Goal: Find specific page/section: Find specific page/section

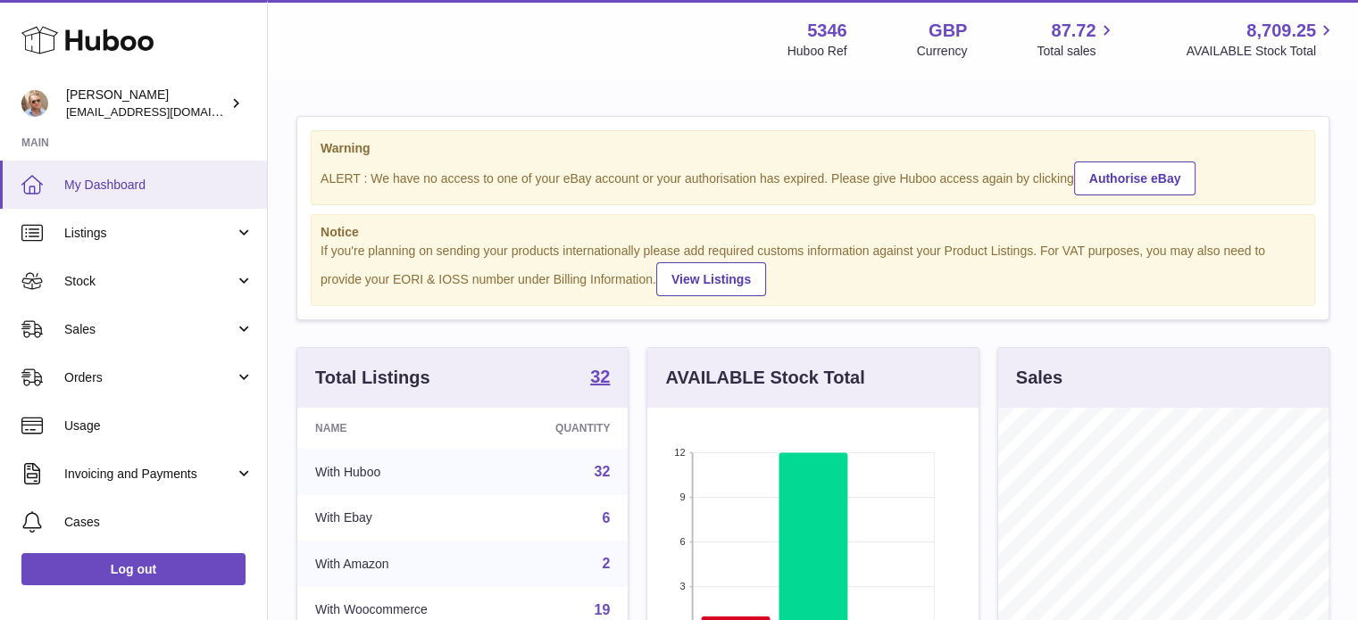
scroll to position [279, 331]
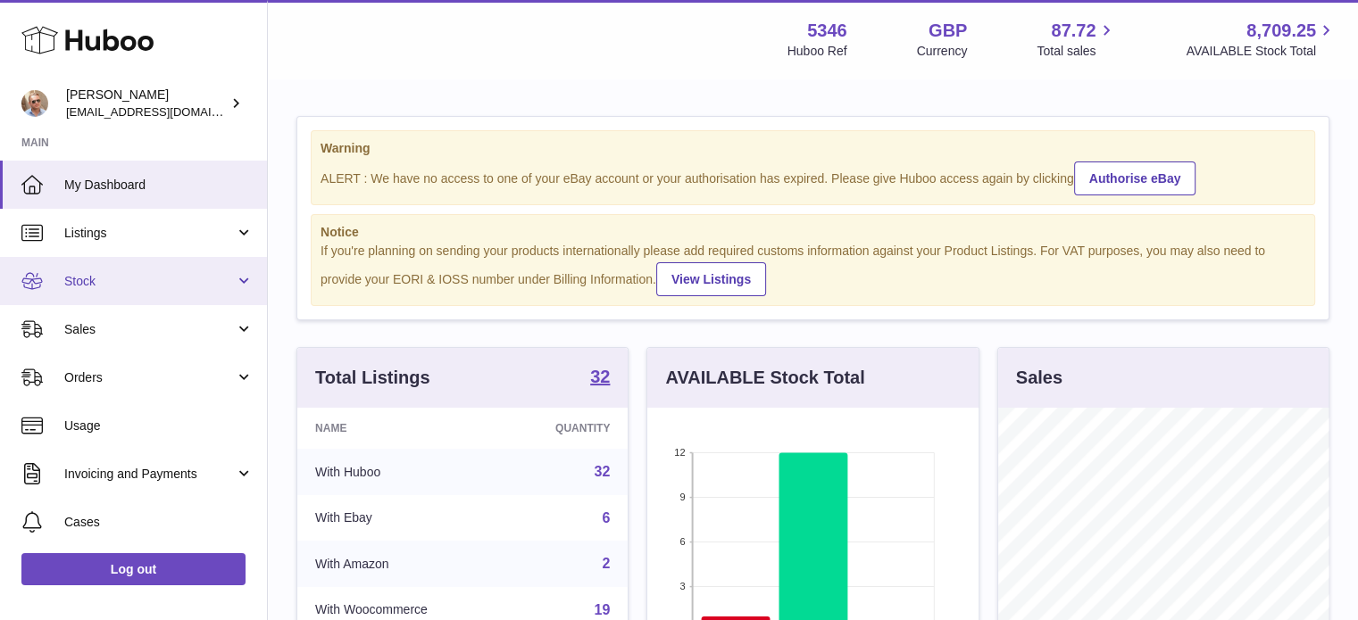
click at [104, 281] on span "Stock" at bounding box center [149, 281] width 171 height 17
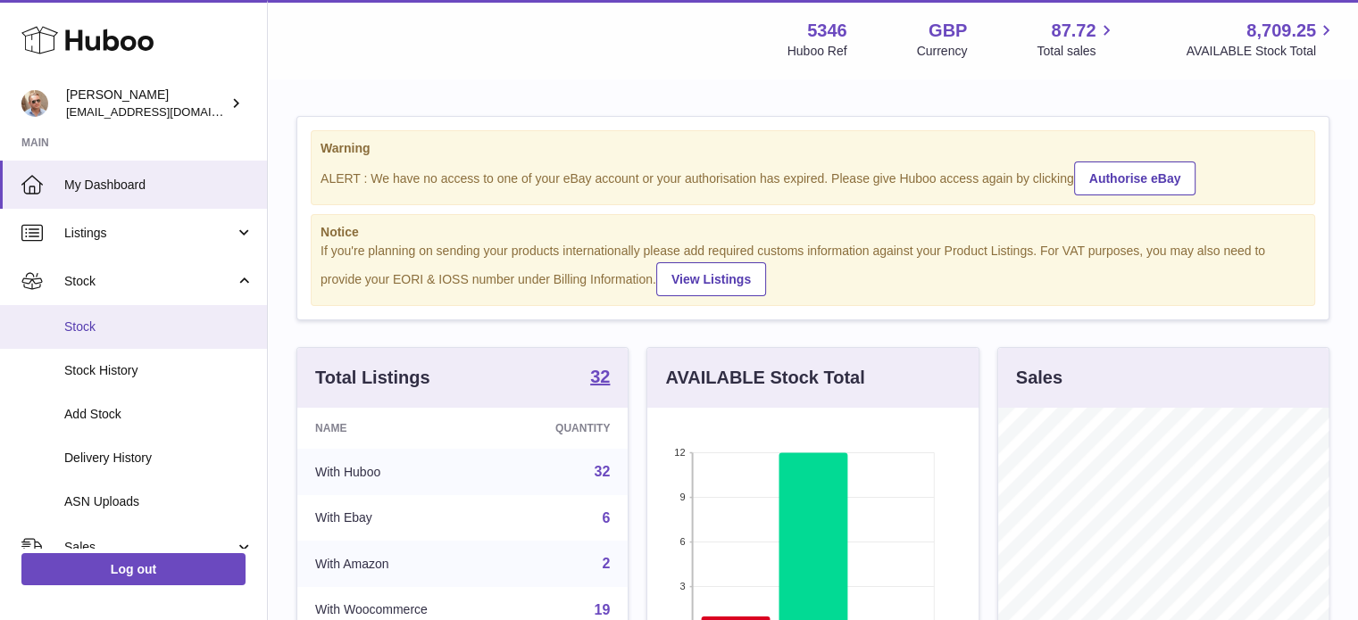
click at [93, 328] on span "Stock" at bounding box center [158, 327] width 189 height 17
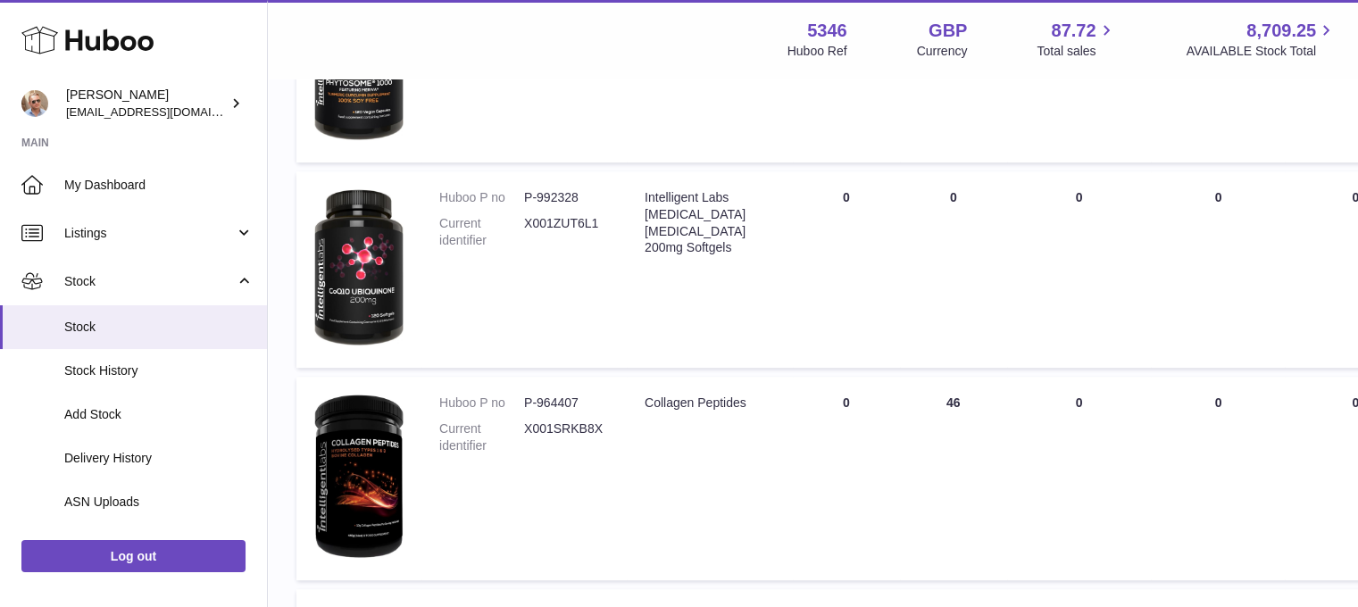
scroll to position [982, 0]
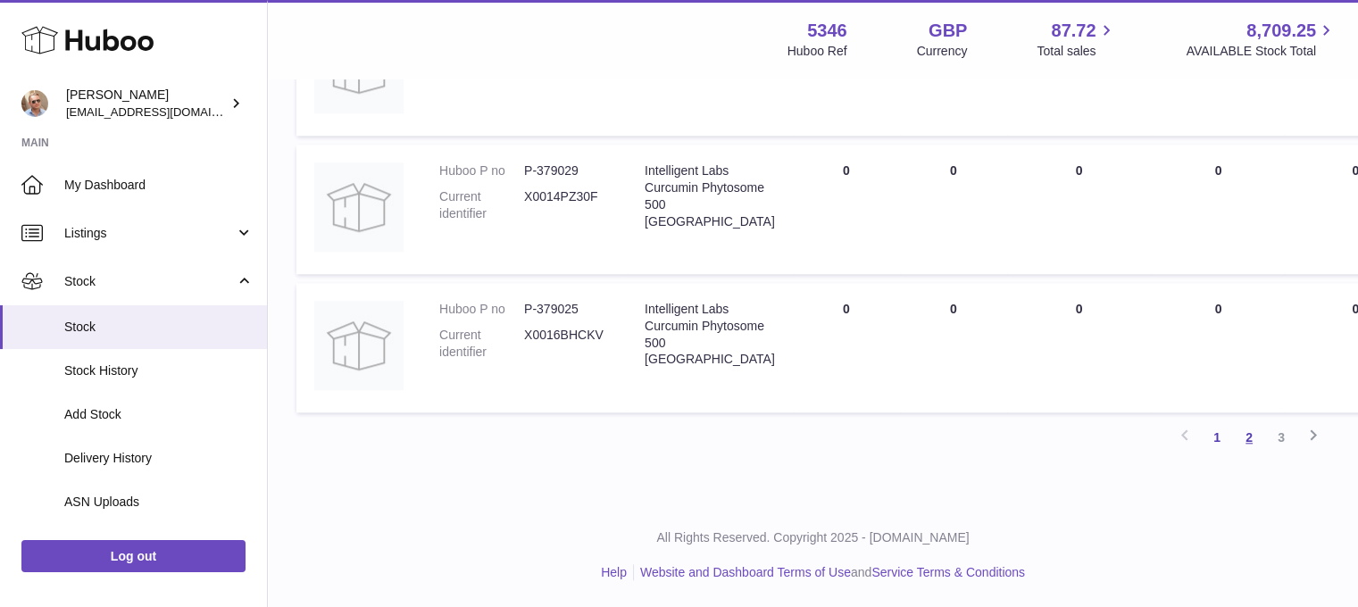
click at [1242, 438] on link "2" at bounding box center [1249, 437] width 32 height 32
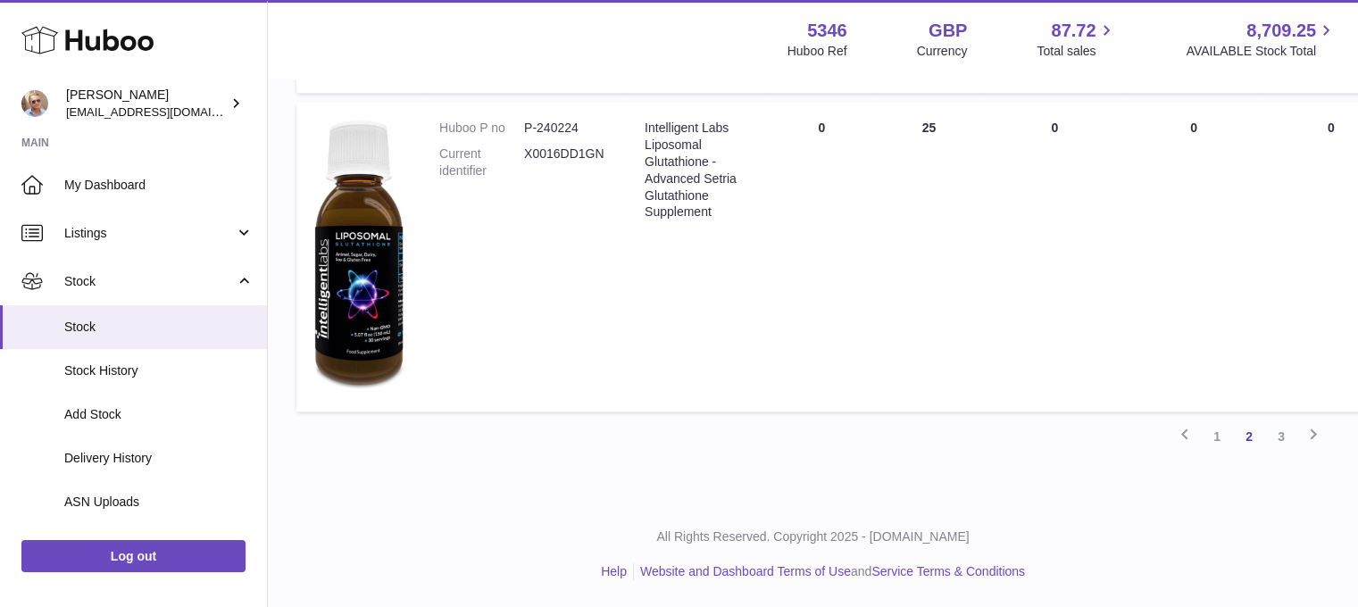
scroll to position [1419, 0]
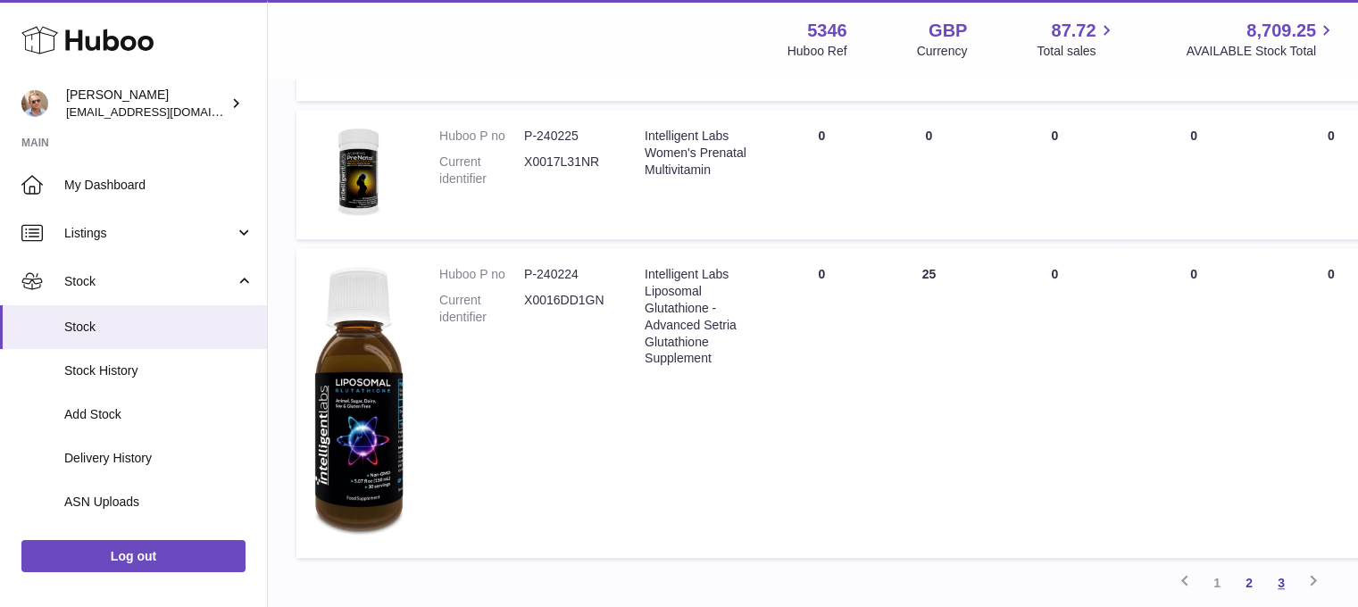
click at [1282, 580] on link "3" at bounding box center [1281, 583] width 32 height 32
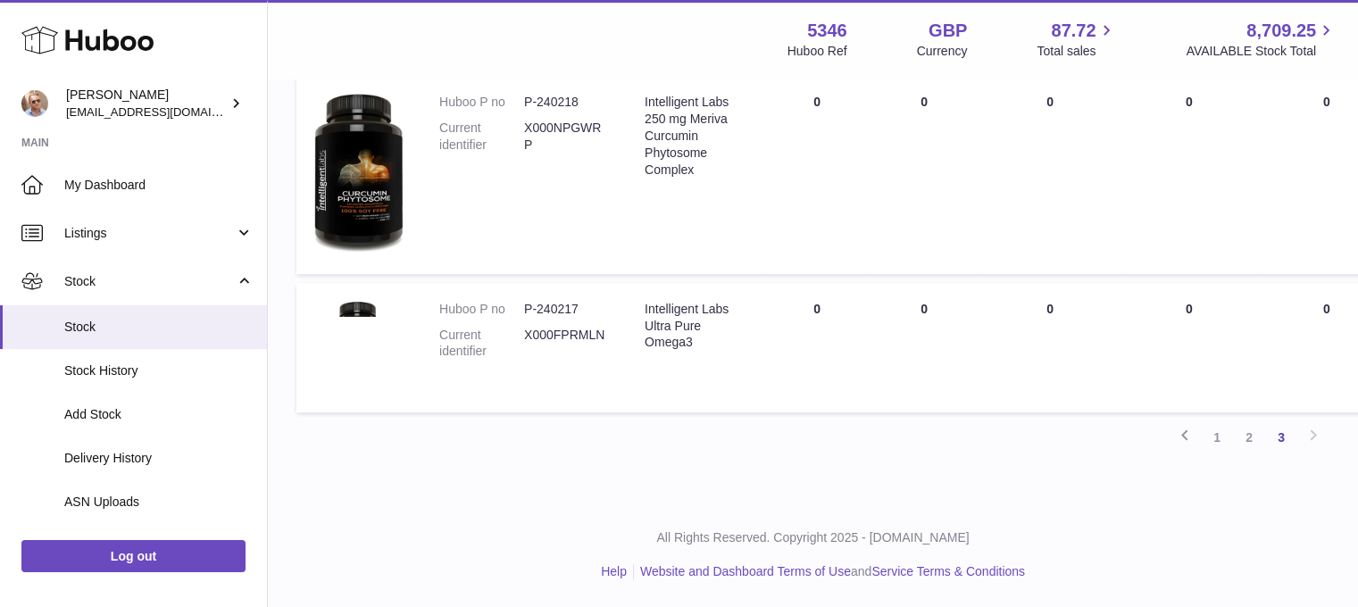
scroll to position [1150, 0]
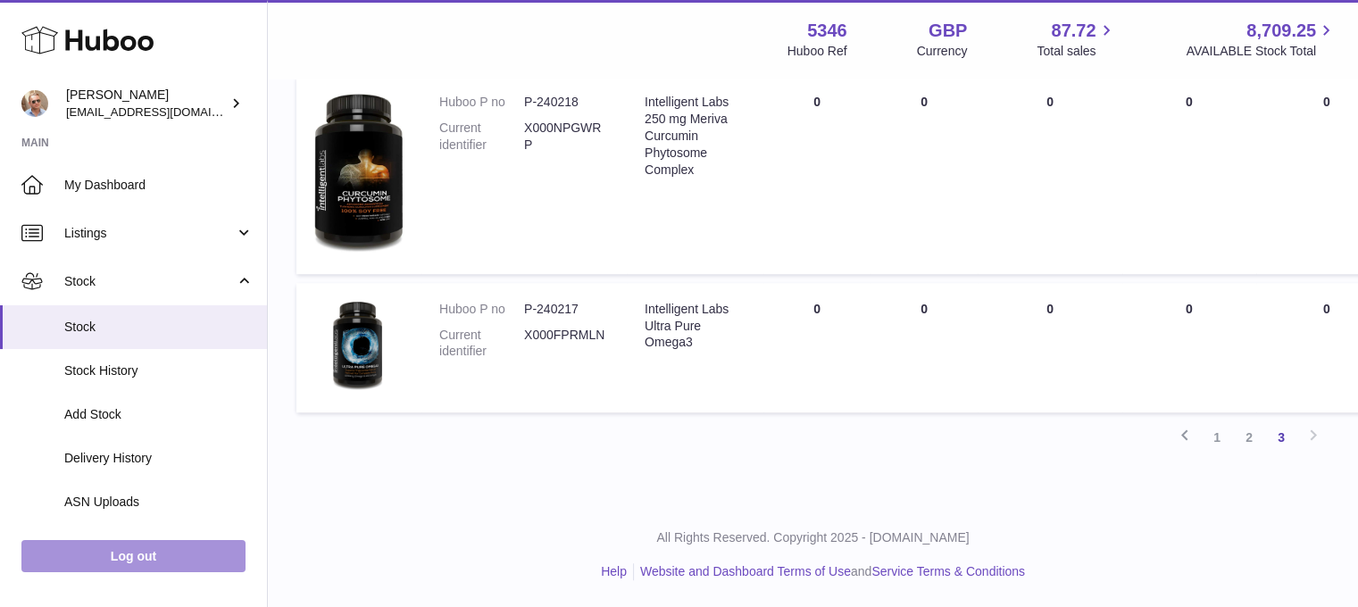
click at [129, 572] on link "Log out" at bounding box center [133, 556] width 224 height 32
